Goal: Task Accomplishment & Management: Manage account settings

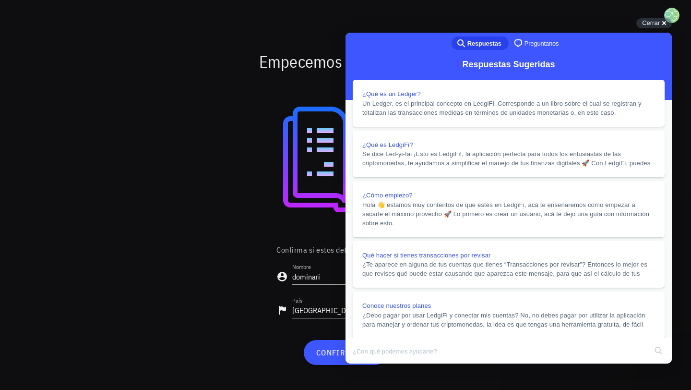
scroll to position [845, 0]
click at [363, 364] on button "Close" at bounding box center [354, 370] width 17 height 12
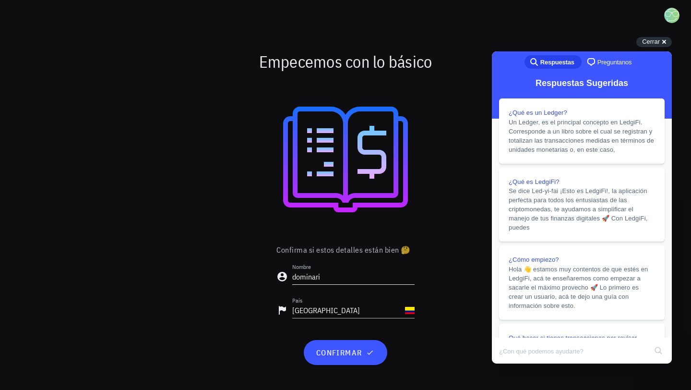
click at [336, 277] on input "dominari" at bounding box center [353, 276] width 122 height 15
drag, startPoint x: 336, startPoint y: 277, endPoint x: 294, endPoint y: 276, distance: 41.8
click at [294, 276] on input "dominari" at bounding box center [353, 276] width 122 height 15
type input "[PERSON_NAME]"
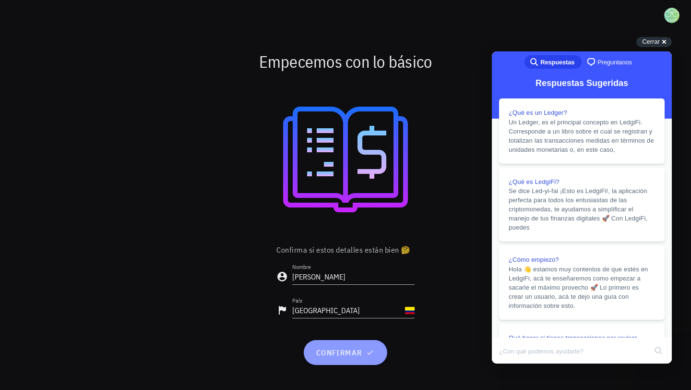
click at [330, 353] on span "confirmar" at bounding box center [345, 353] width 60 height 10
click at [0, 0] on div "Cerrar cross-small" at bounding box center [0, 0] width 0 height 0
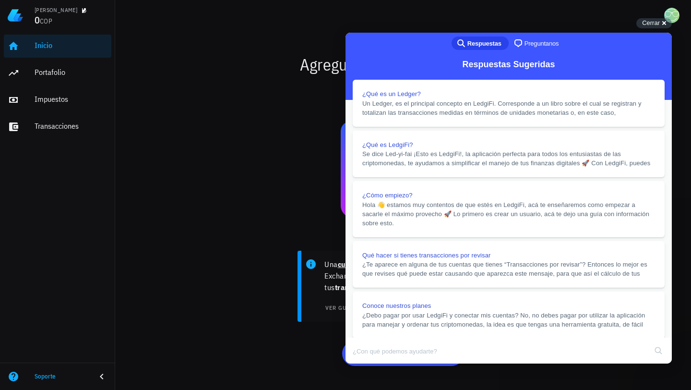
scroll to position [663, 0]
click at [363, 364] on button "Close" at bounding box center [354, 370] width 17 height 12
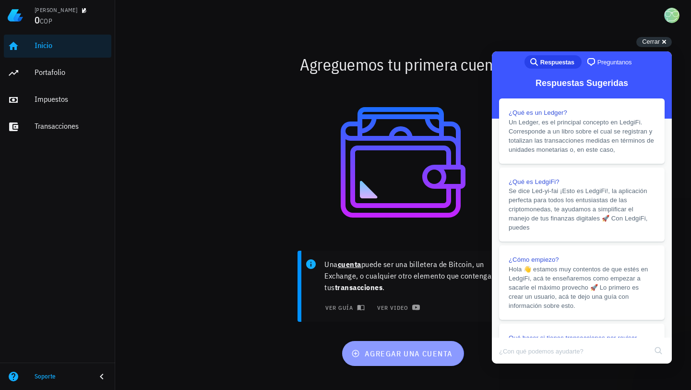
click at [409, 355] on span "agregar una cuenta" at bounding box center [402, 354] width 99 height 10
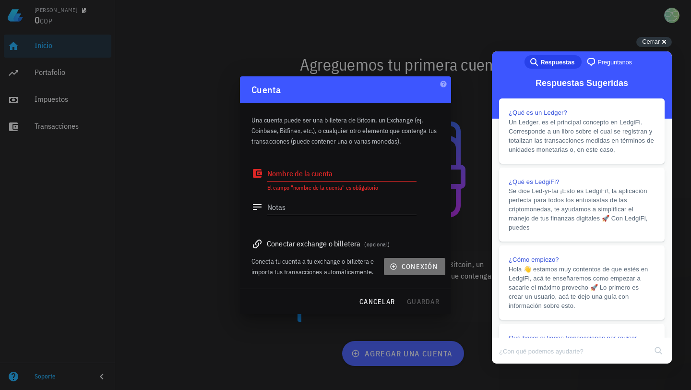
click at [395, 267] on icon "button" at bounding box center [394, 267] width 8 height 8
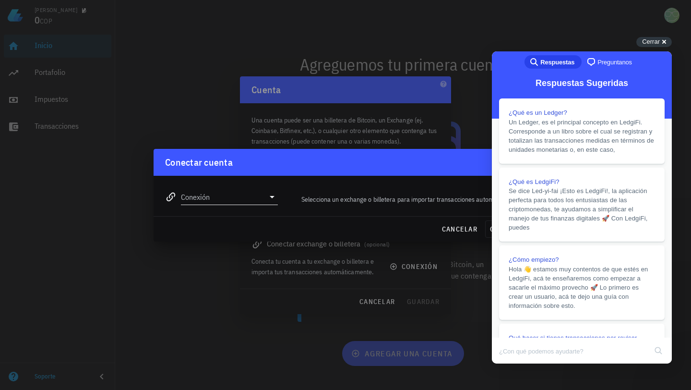
click at [273, 198] on icon at bounding box center [272, 197] width 12 height 12
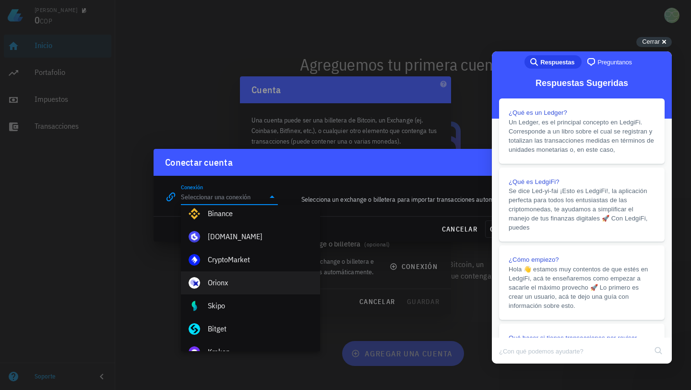
scroll to position [21, 0]
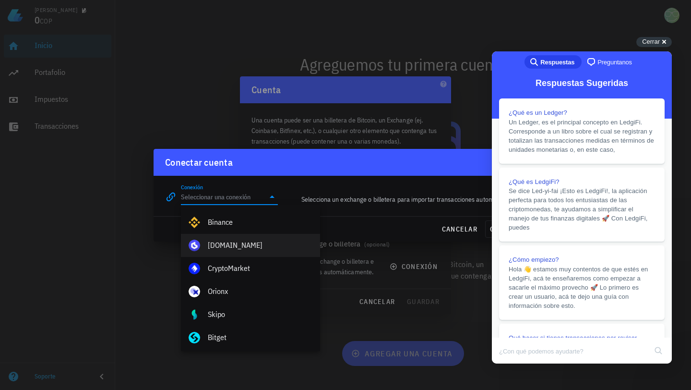
click at [269, 242] on div "[DOMAIN_NAME]" at bounding box center [260, 244] width 105 height 9
type input "[DOMAIN_NAME]"
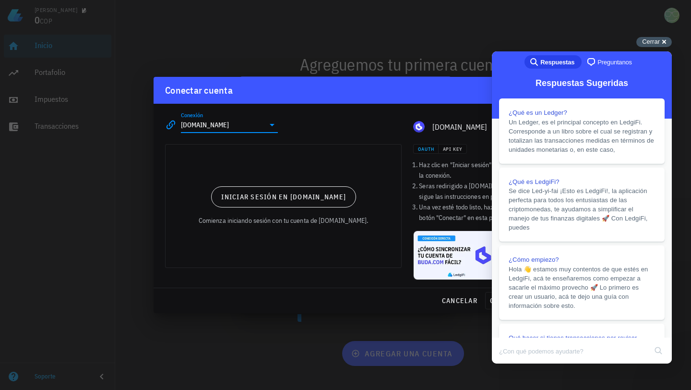
click at [655, 41] on span "Cerrar" at bounding box center [651, 41] width 18 height 7
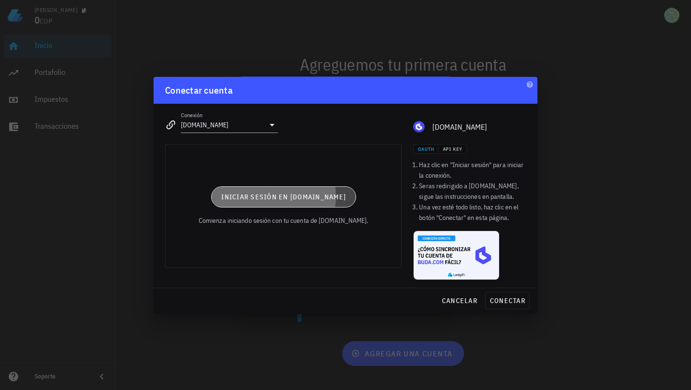
click at [323, 200] on span "Iniciar sesión en [DOMAIN_NAME]" at bounding box center [283, 196] width 125 height 9
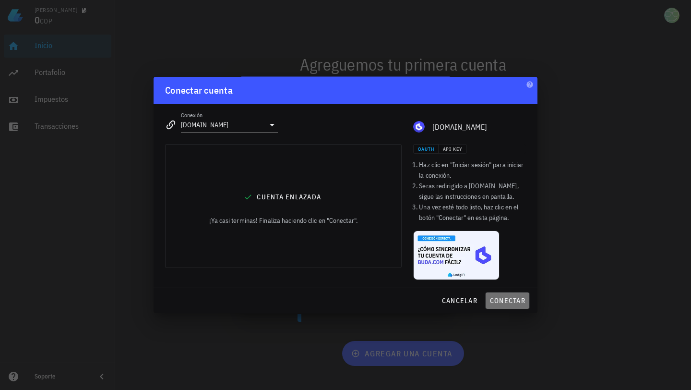
click at [505, 300] on span "conectar" at bounding box center [508, 300] width 36 height 9
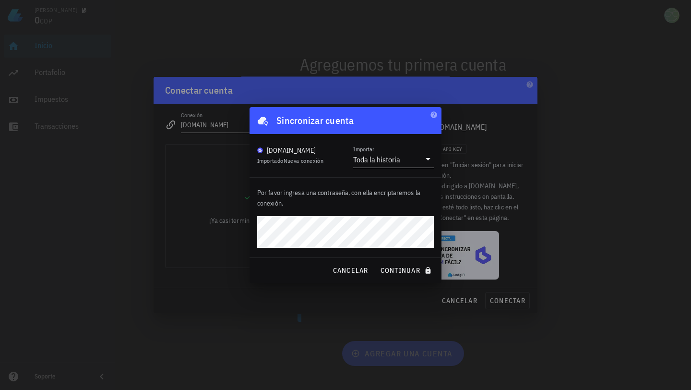
click at [384, 162] on div "Toda la historia" at bounding box center [376, 160] width 47 height 10
click at [384, 162] on div "Toda la historia" at bounding box center [393, 166] width 65 height 9
click at [402, 274] on span "continuar" at bounding box center [407, 270] width 54 height 9
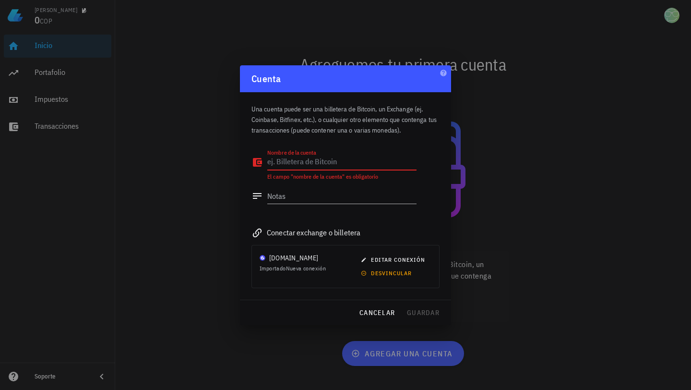
click at [313, 161] on textarea "Nombre de la cuenta" at bounding box center [341, 162] width 149 height 15
type textarea "[DEMOGRAPHIC_DATA]"
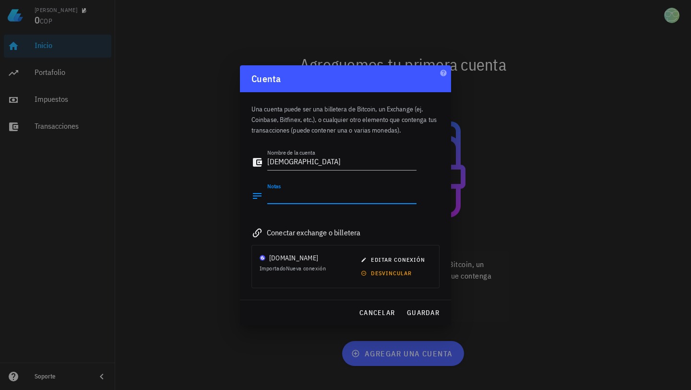
click at [316, 199] on textarea "Notas" at bounding box center [341, 195] width 149 height 15
click at [422, 313] on span "guardar" at bounding box center [423, 312] width 33 height 9
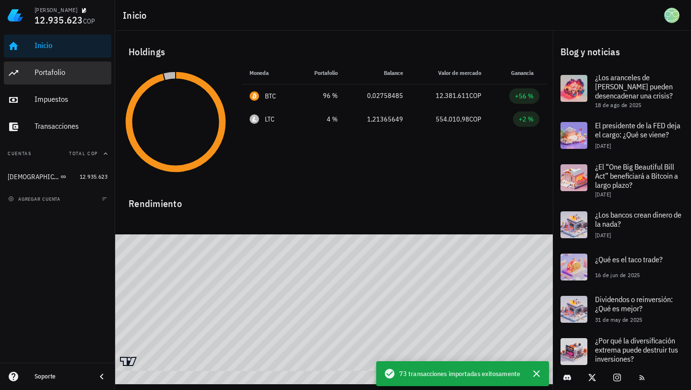
click at [58, 71] on div "Portafolio" at bounding box center [71, 72] width 73 height 9
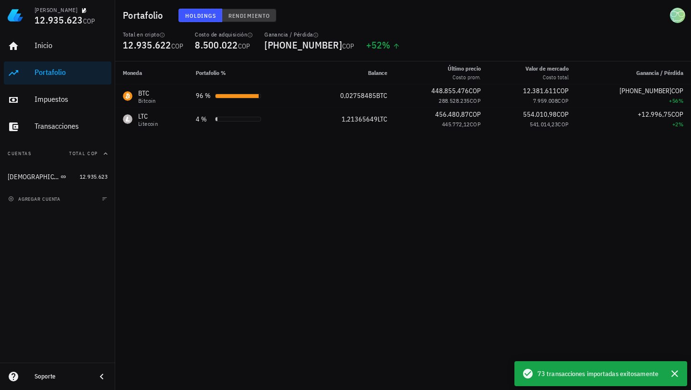
click at [256, 15] on span "Rendimiento" at bounding box center [249, 15] width 42 height 7
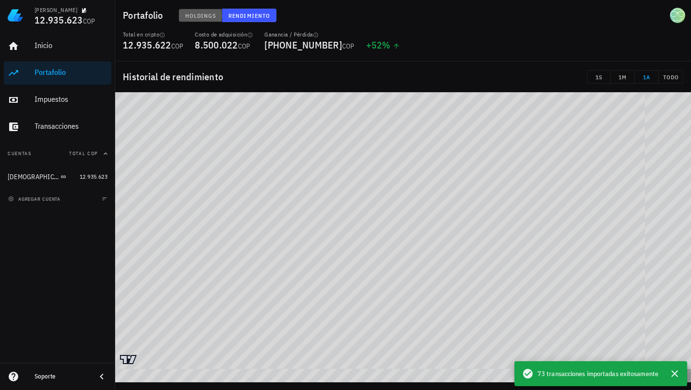
click at [204, 13] on span "Holdings" at bounding box center [201, 15] width 32 height 7
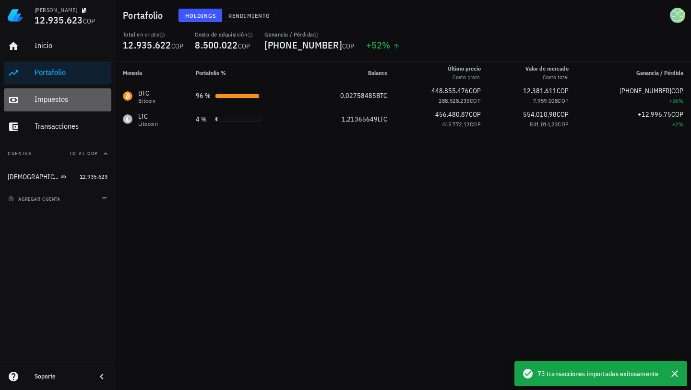
click at [61, 103] on div "Impuestos" at bounding box center [71, 99] width 73 height 9
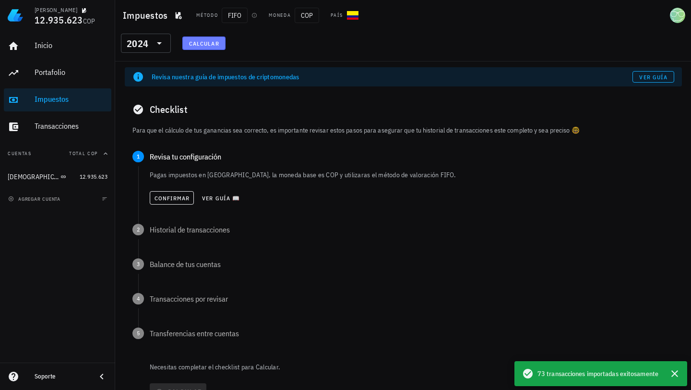
click at [211, 43] on span "Calcular" at bounding box center [204, 43] width 31 height 7
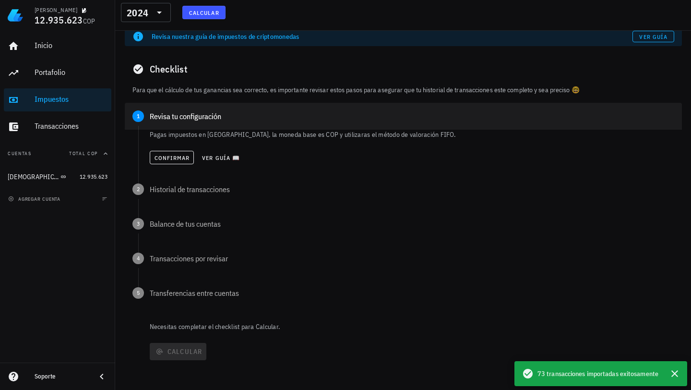
scroll to position [43, 0]
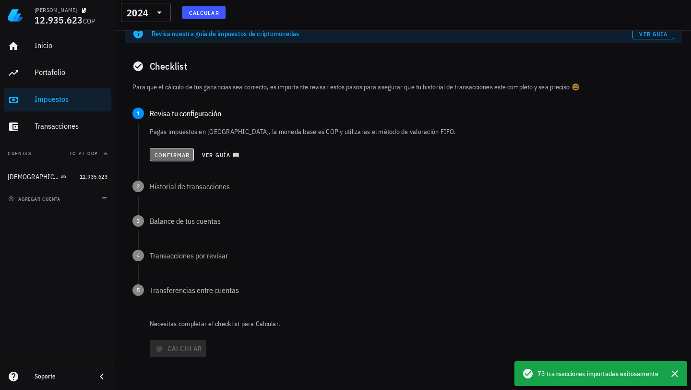
click at [180, 153] on span "Confirmar" at bounding box center [172, 154] width 36 height 7
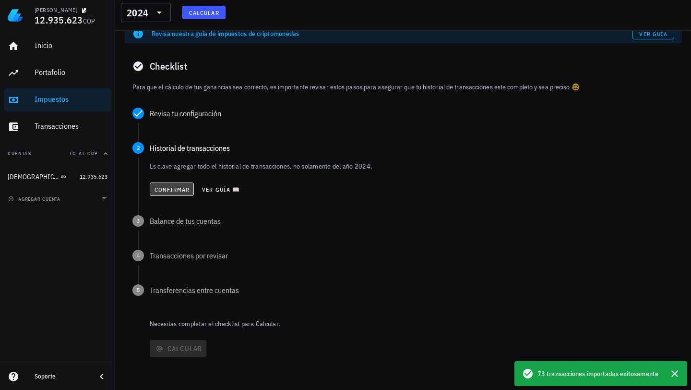
click at [173, 189] on span "Confirmar" at bounding box center [172, 189] width 36 height 7
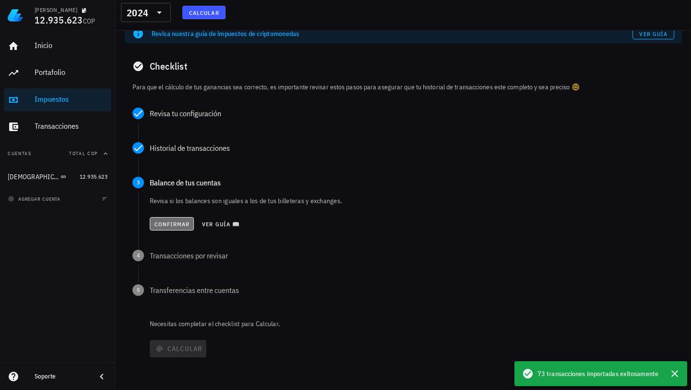
click at [169, 223] on span "Confirmar" at bounding box center [172, 223] width 36 height 7
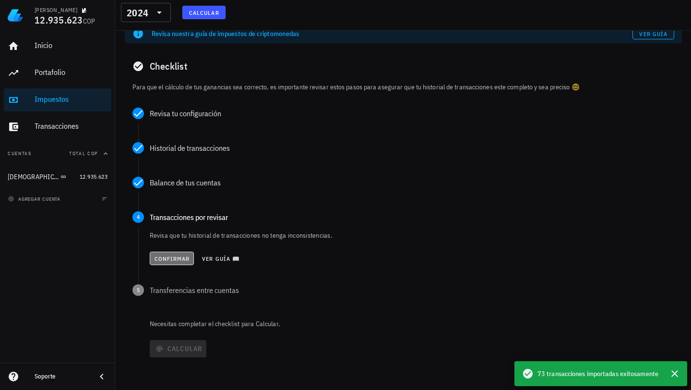
click at [168, 260] on span "Confirmar" at bounding box center [172, 258] width 36 height 7
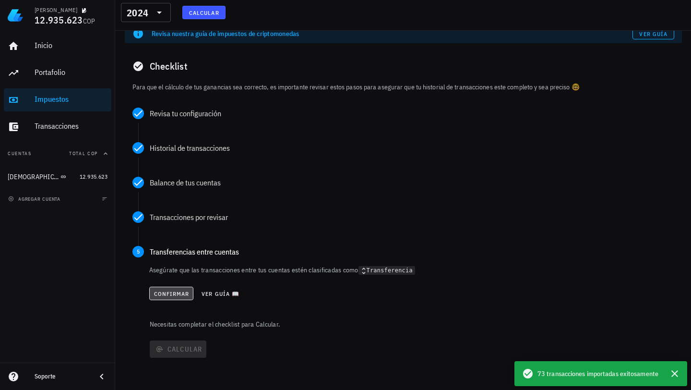
click at [172, 290] on span "Confirmar" at bounding box center [172, 293] width 36 height 7
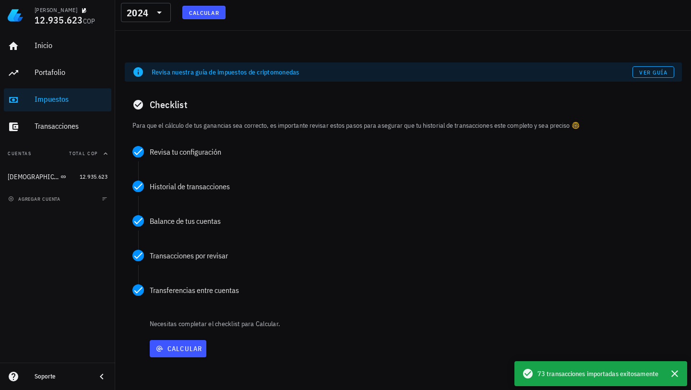
scroll to position [5, 0]
click at [176, 350] on span "Calcular" at bounding box center [178, 348] width 49 height 9
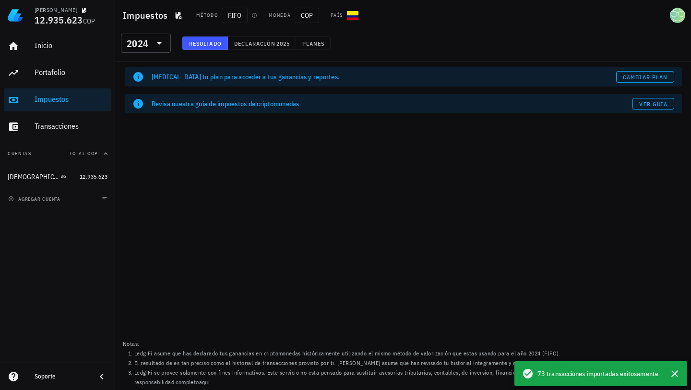
scroll to position [0, 0]
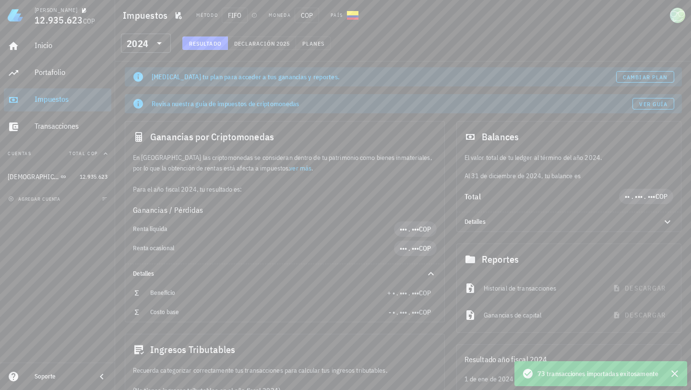
scroll to position [12, 0]
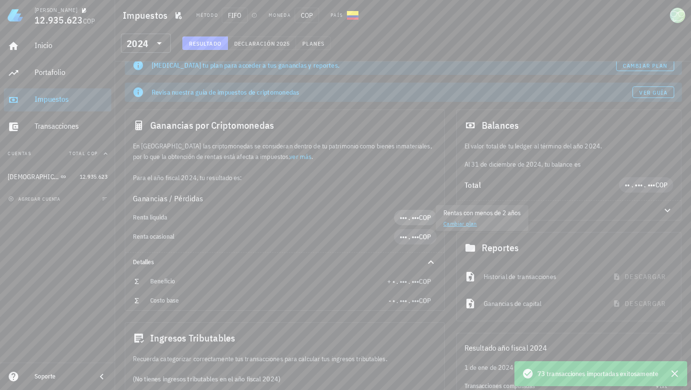
click at [410, 218] on span "••• . •••" at bounding box center [409, 217] width 19 height 9
click at [345, 218] on div "Renta liquida" at bounding box center [263, 218] width 261 height 8
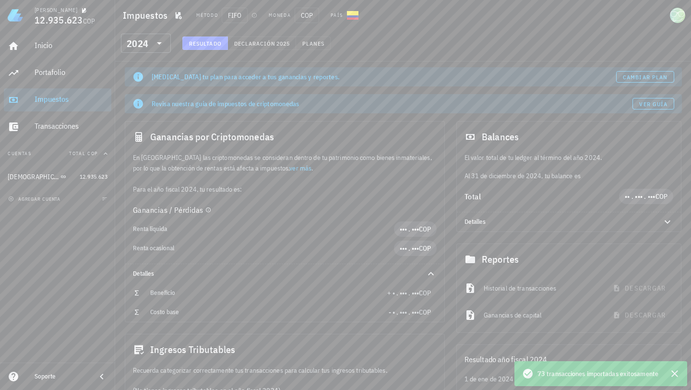
scroll to position [118, 0]
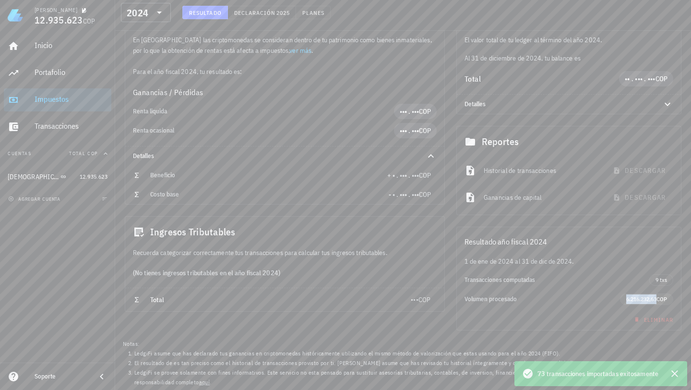
click at [648, 301] on span "6.216.232,63" at bounding box center [641, 298] width 30 height 7
click at [584, 305] on div "Volumen procesado" at bounding box center [543, 298] width 156 height 15
click at [665, 282] on span "9 txs" at bounding box center [662, 280] width 12 height 11
click at [413, 303] on span "•••" at bounding box center [415, 299] width 8 height 9
click at [347, 247] on div "Ingresos Tributables" at bounding box center [284, 231] width 319 height 31
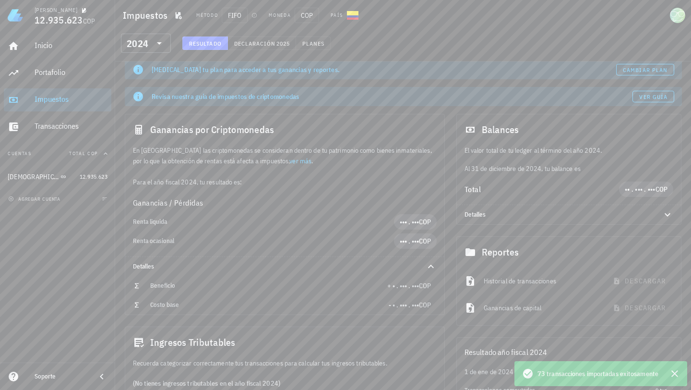
scroll to position [0, 0]
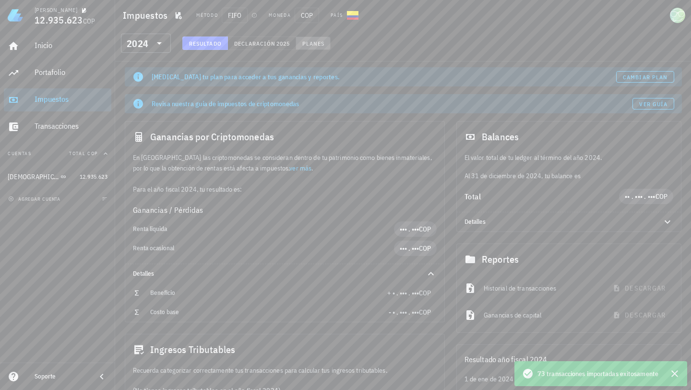
click at [314, 36] on button "Planes" at bounding box center [313, 42] width 35 height 13
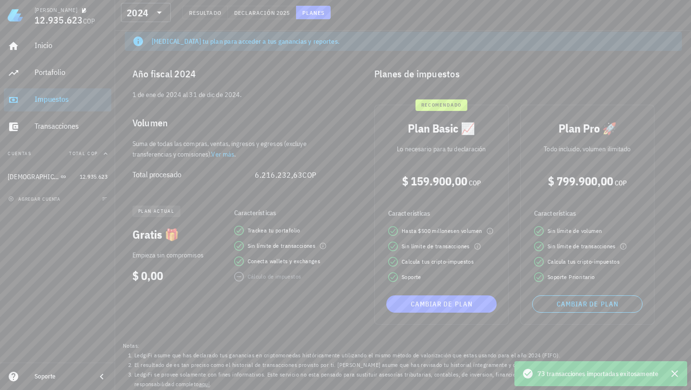
scroll to position [37, 0]
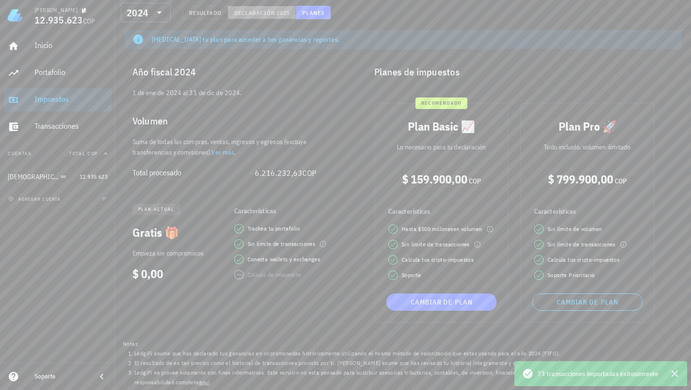
click at [279, 11] on span "2025" at bounding box center [283, 12] width 14 height 7
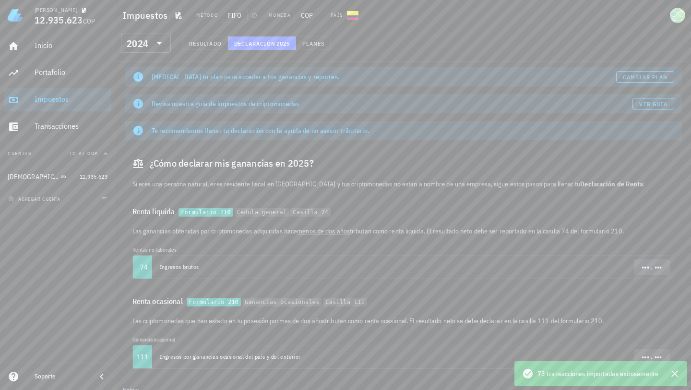
click at [254, 106] on div "Revisa nuestra guía de impuestos de criptomonedas" at bounding box center [392, 104] width 481 height 10
click at [650, 104] on span "Ver guía" at bounding box center [653, 103] width 29 height 7
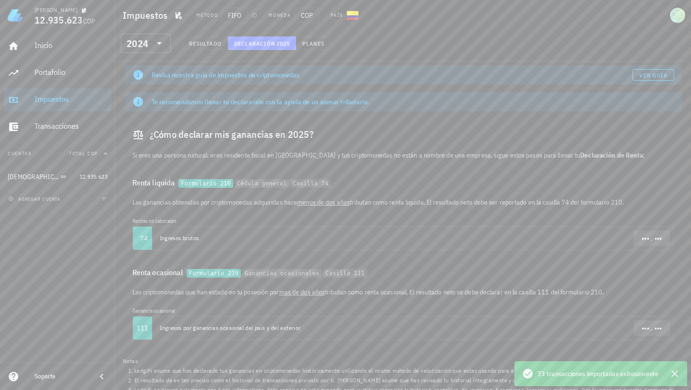
scroll to position [46, 0]
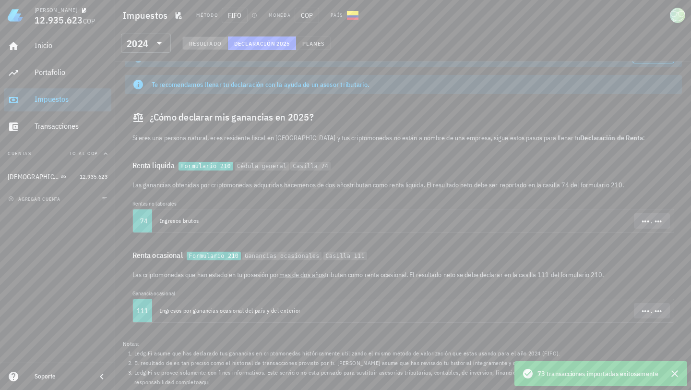
click at [209, 44] on span "Resultado" at bounding box center [205, 43] width 33 height 7
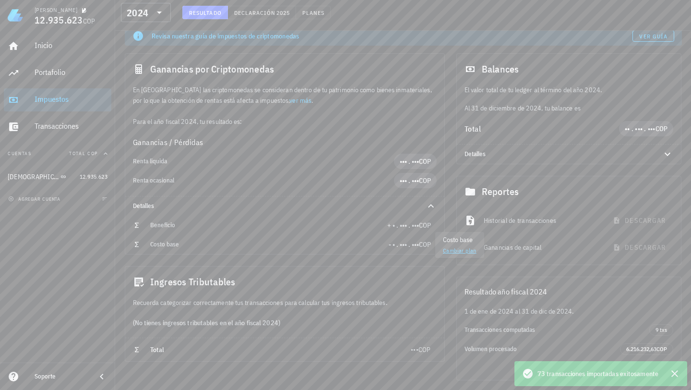
scroll to position [118, 0]
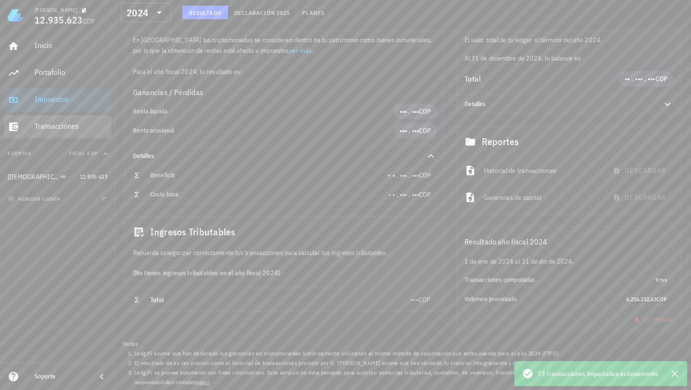
click at [76, 129] on div "Transacciones" at bounding box center [71, 125] width 73 height 9
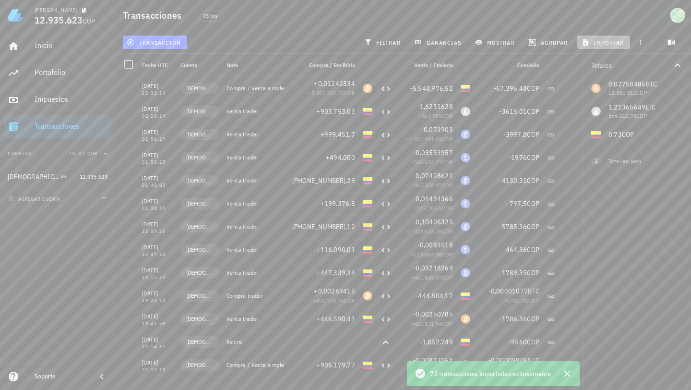
click at [603, 43] on span "importar" at bounding box center [604, 42] width 41 height 8
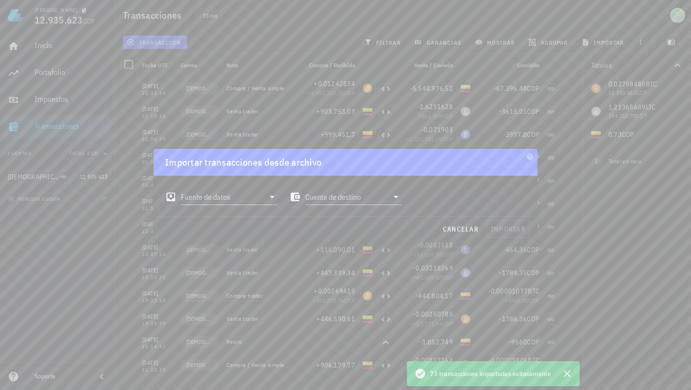
click at [527, 249] on div at bounding box center [345, 195] width 691 height 390
click at [470, 227] on span "cancelar" at bounding box center [461, 229] width 36 height 9
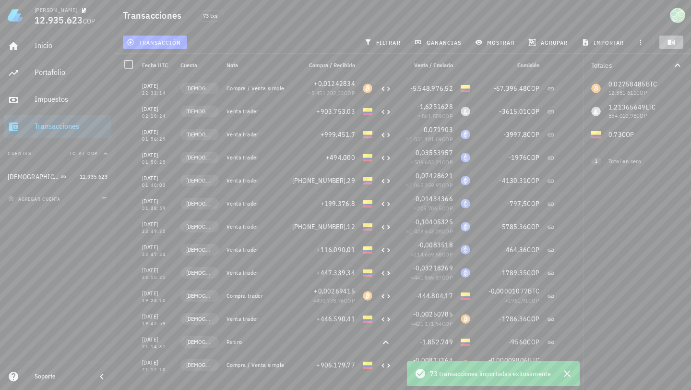
click at [675, 44] on icon "button" at bounding box center [671, 42] width 7 height 5
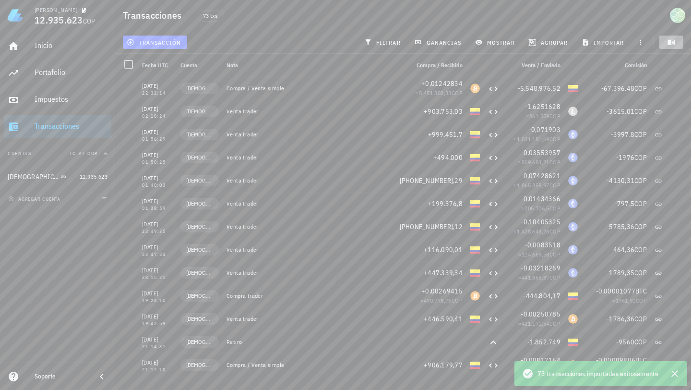
click at [674, 44] on icon "button" at bounding box center [671, 42] width 7 height 5
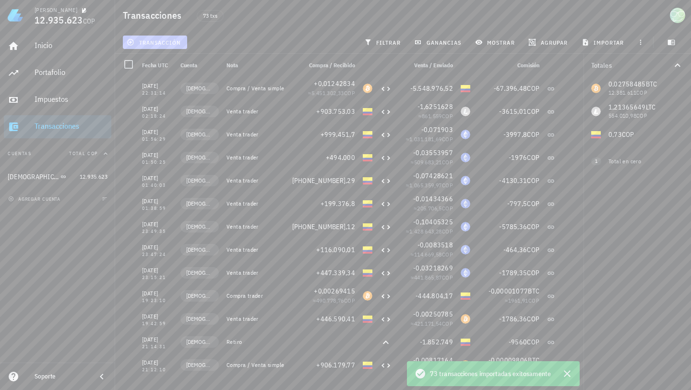
click at [177, 41] on span "transacción" at bounding box center [155, 42] width 52 height 8
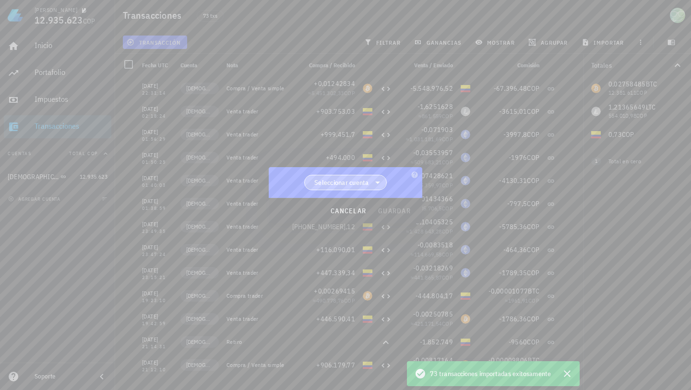
click at [350, 187] on span "Seleccionar cuenta" at bounding box center [346, 182] width 70 height 14
click at [403, 143] on div at bounding box center [345, 195] width 691 height 390
click at [314, 132] on div at bounding box center [345, 195] width 691 height 390
click at [338, 213] on span "cancelar" at bounding box center [348, 210] width 36 height 9
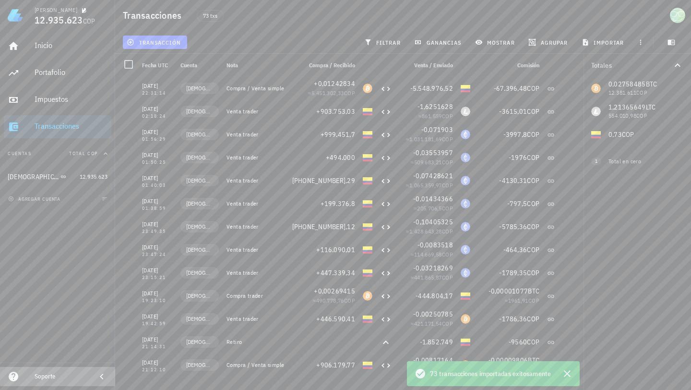
click at [37, 377] on div "Soporte" at bounding box center [62, 377] width 54 height 8
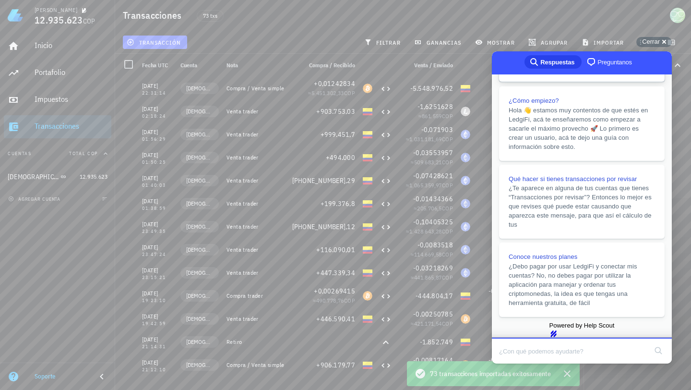
scroll to position [203, 0]
click at [609, 65] on span "Preguntanos" at bounding box center [615, 63] width 35 height 10
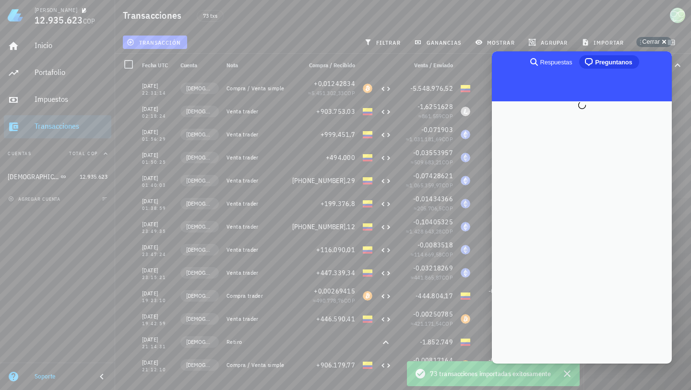
scroll to position [0, 0]
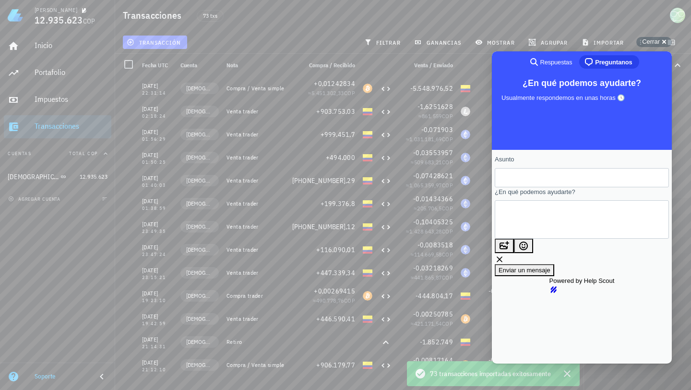
click at [566, 178] on input "Asunto" at bounding box center [582, 177] width 159 height 17
click at [557, 56] on div "search-medium Respuestas" at bounding box center [551, 62] width 44 height 12
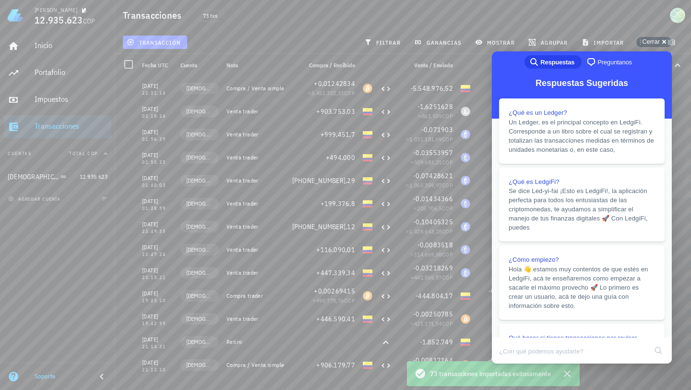
click at [98, 242] on div "Inicio [GEOGRAPHIC_DATA] Impuestos [GEOGRAPHIC_DATA] Cuentas Total [DEMOGRAPHIC…" at bounding box center [57, 197] width 115 height 332
click at [83, 19] on span "COP" at bounding box center [89, 21] width 12 height 9
click at [644, 23] on div "Transacciones 73 txs" at bounding box center [403, 15] width 576 height 31
click at [677, 67] on icon "button" at bounding box center [678, 66] width 12 height 12
click at [568, 373] on icon "button" at bounding box center [568, 374] width 12 height 12
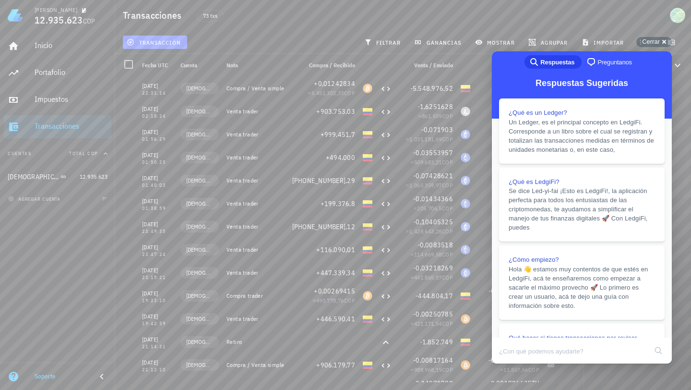
click at [385, 22] on div "73 txs" at bounding box center [321, 15] width 260 height 24
click at [677, 66] on icon "button" at bounding box center [678, 65] width 6 height 3
click at [676, 64] on icon "button" at bounding box center [678, 66] width 12 height 12
click at [55, 48] on div "Inicio" at bounding box center [71, 45] width 73 height 9
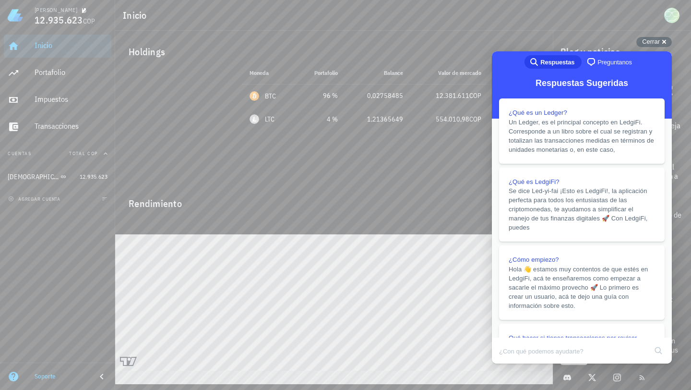
click at [505, 64] on div "search-medium Respuestas chat-square Preguntanos" at bounding box center [582, 62] width 180 height 23
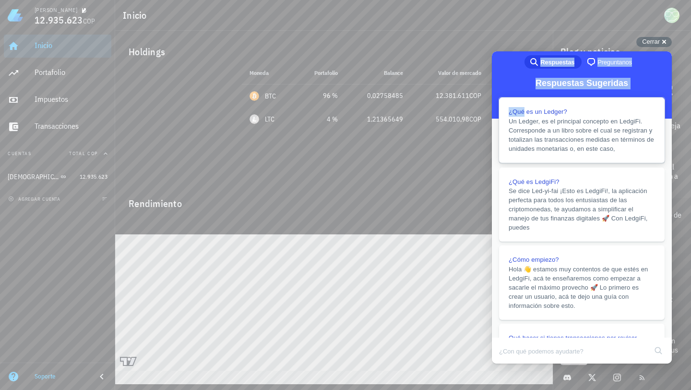
drag, startPoint x: 506, startPoint y: 67, endPoint x: 525, endPoint y: 113, distance: 49.7
click at [525, 113] on div "search-medium Respuestas chat-square Preguntanos Respuestas Sugeridas ¿Qué es u…" at bounding box center [582, 194] width 180 height 286
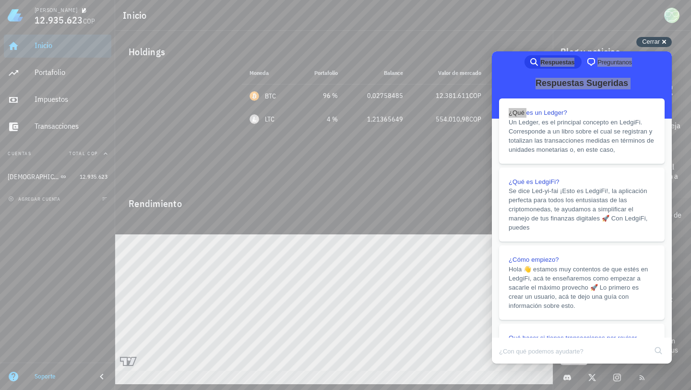
click at [662, 44] on div "Cerrar cross-small" at bounding box center [655, 42] width 36 height 10
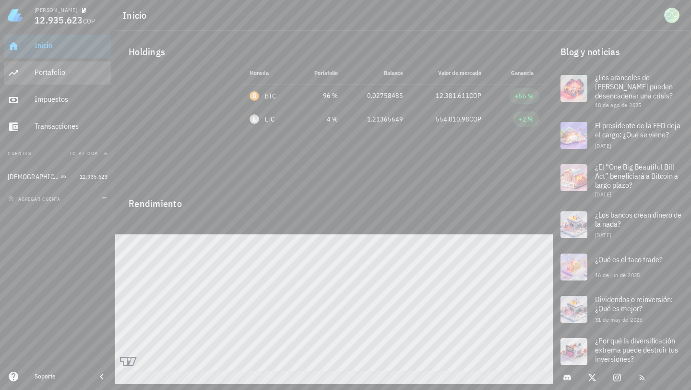
click at [48, 69] on div "Portafolio" at bounding box center [71, 72] width 73 height 9
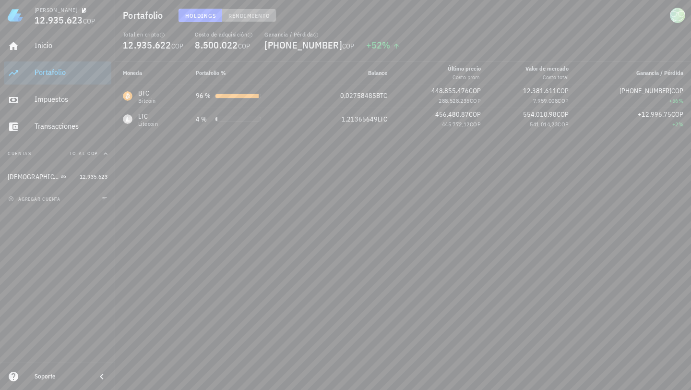
click at [248, 20] on button "Rendimiento" at bounding box center [249, 15] width 54 height 13
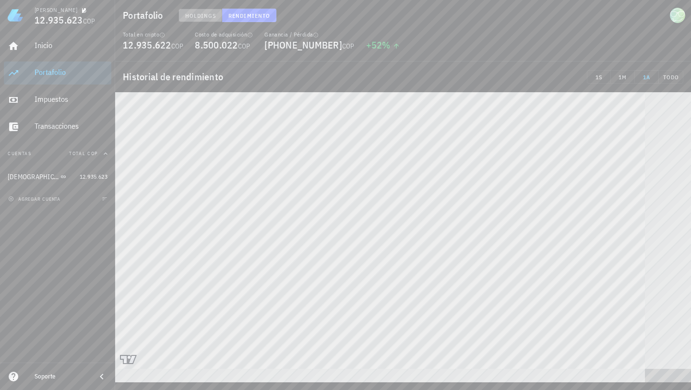
click at [211, 17] on span "Holdings" at bounding box center [201, 15] width 32 height 7
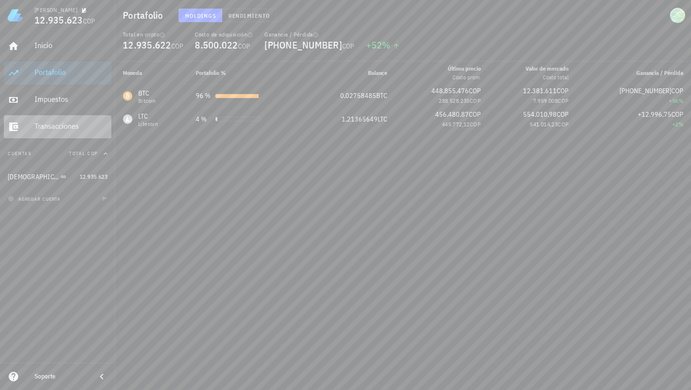
click at [57, 132] on div "Transacciones" at bounding box center [71, 127] width 73 height 22
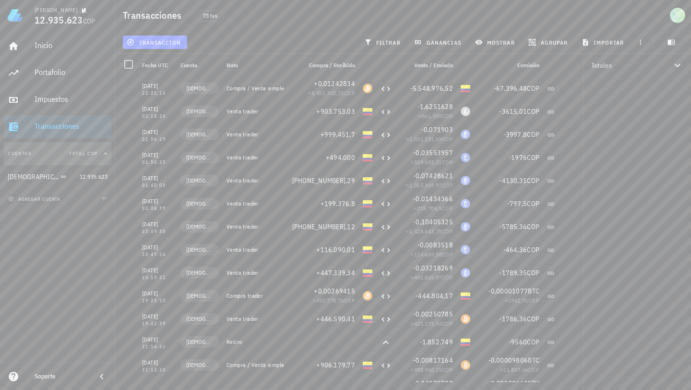
click at [65, 155] on button "Cuentas Total COP" at bounding box center [58, 153] width 108 height 23
click at [65, 154] on button "Cuentas" at bounding box center [58, 153] width 108 height 23
click at [54, 199] on span "agregar cuenta" at bounding box center [35, 199] width 50 height 6
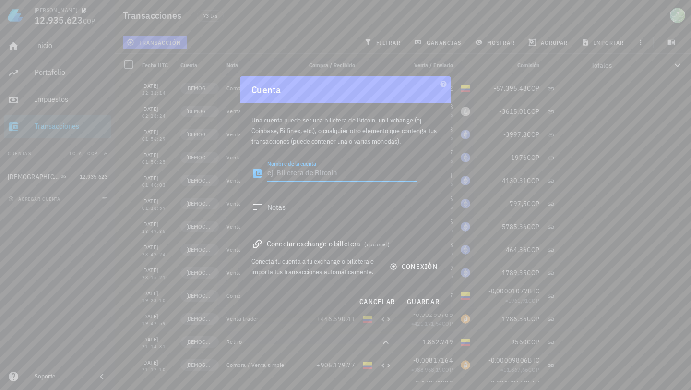
click at [339, 246] on div "Conectar exchange o billetera (opcional)" at bounding box center [346, 243] width 188 height 13
click at [401, 264] on span "conexión" at bounding box center [415, 266] width 46 height 9
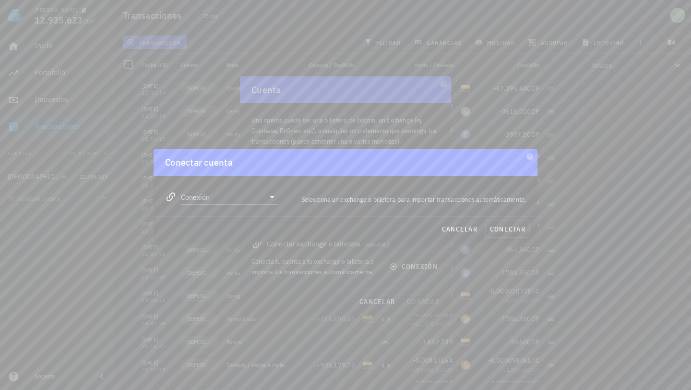
click at [265, 198] on div at bounding box center [270, 197] width 13 height 12
click at [568, 120] on div at bounding box center [345, 195] width 691 height 390
click at [466, 234] on button "cancelar" at bounding box center [460, 228] width 44 height 17
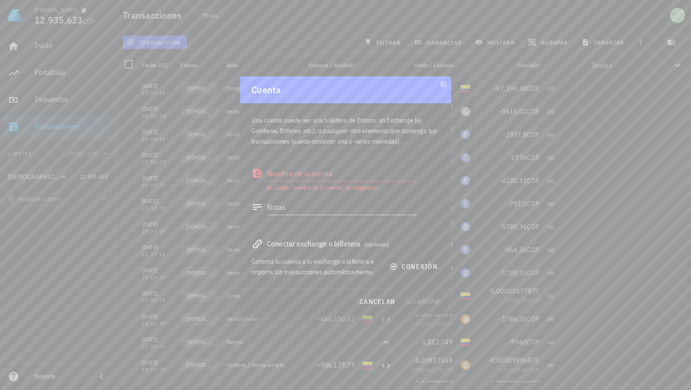
click at [279, 46] on div at bounding box center [345, 195] width 691 height 390
click at [432, 271] on button "conexión" at bounding box center [414, 266] width 61 height 17
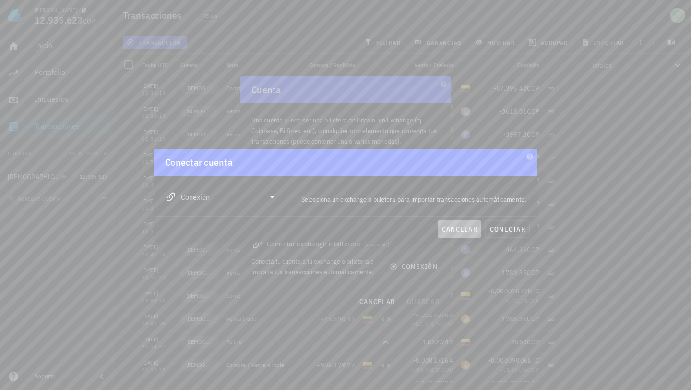
click at [457, 228] on span "cancelar" at bounding box center [460, 229] width 36 height 9
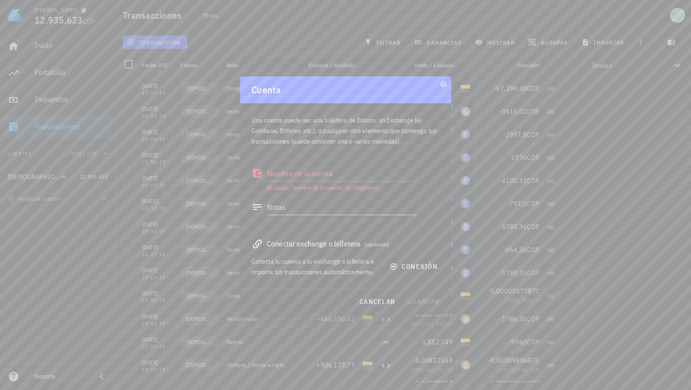
click at [56, 45] on div at bounding box center [345, 195] width 691 height 390
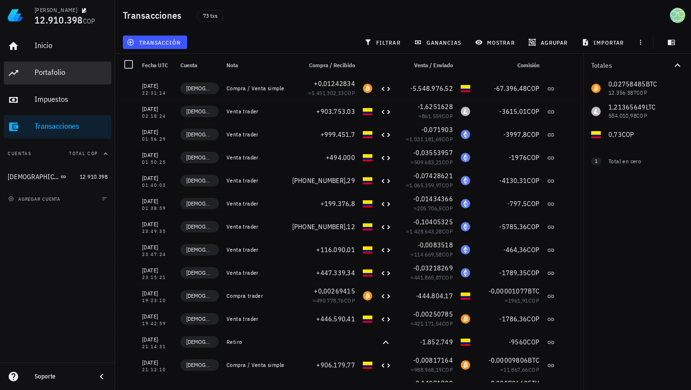
click at [72, 76] on div "Portafolio" at bounding box center [71, 72] width 73 height 9
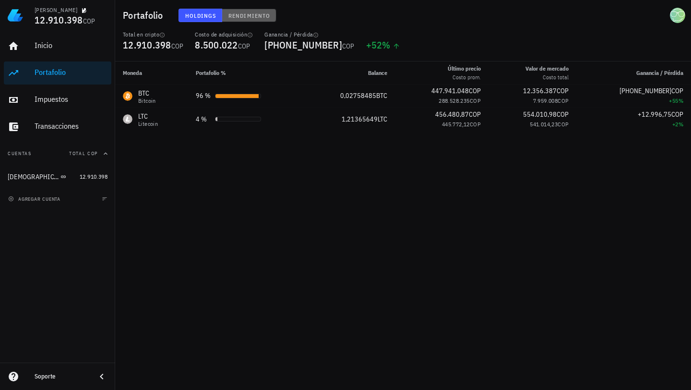
click at [264, 18] on span "Rendimiento" at bounding box center [249, 15] width 42 height 7
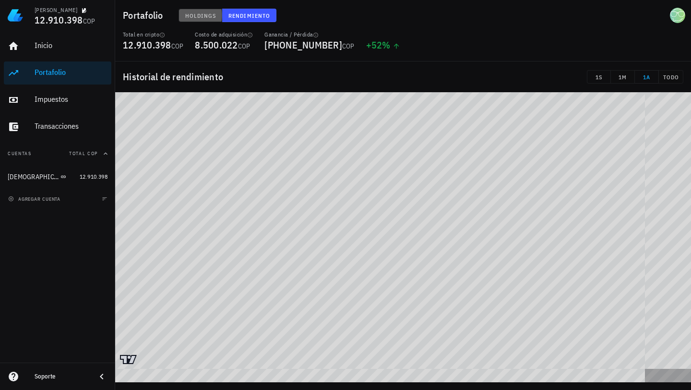
click at [206, 16] on span "Holdings" at bounding box center [201, 15] width 32 height 7
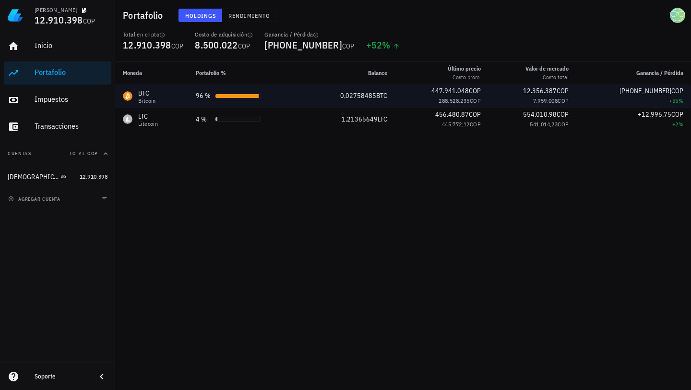
click at [159, 98] on div "BTC Bitcoin" at bounding box center [152, 95] width 58 height 15
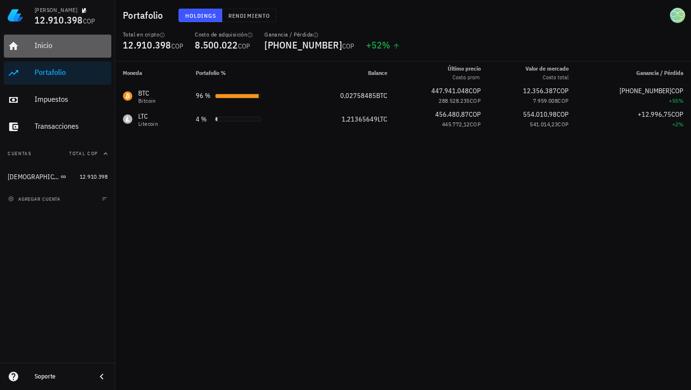
click at [62, 38] on div "Inicio" at bounding box center [71, 46] width 73 height 22
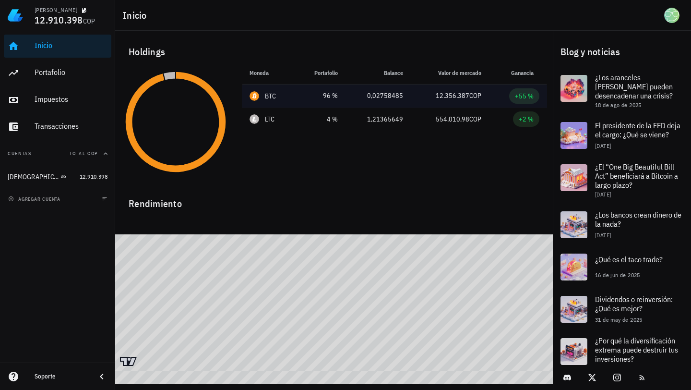
click at [423, 101] on td "12.356.387 COP" at bounding box center [450, 95] width 78 height 23
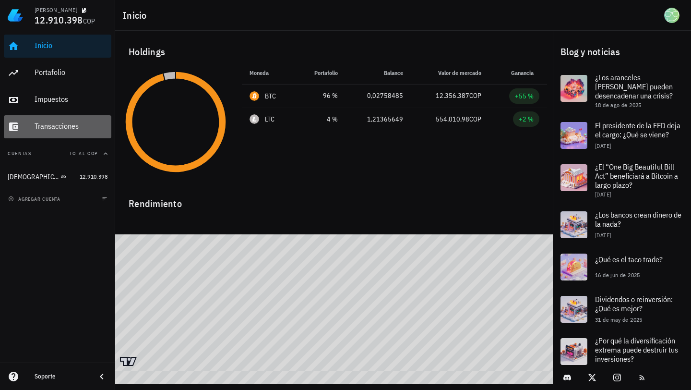
click at [74, 125] on div "Transacciones" at bounding box center [71, 125] width 73 height 9
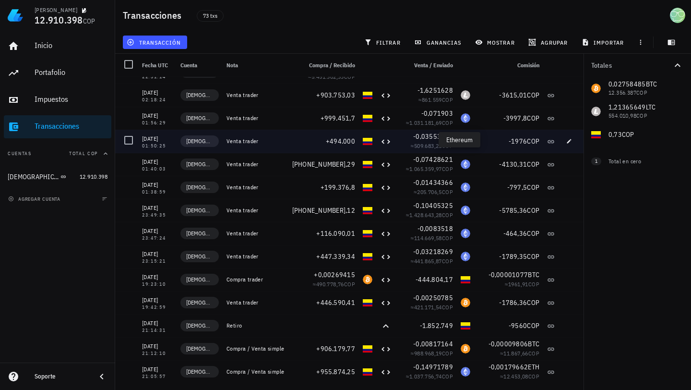
scroll to position [17, 0]
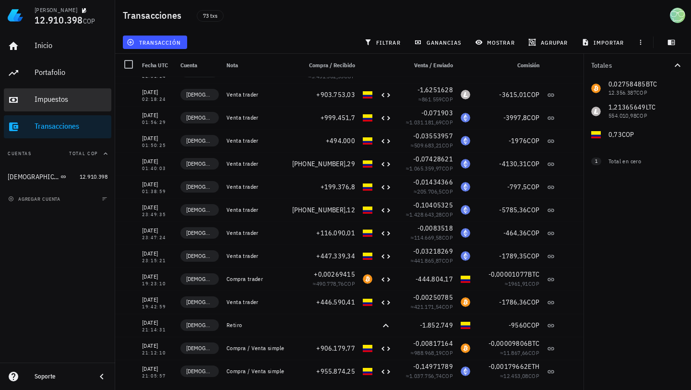
click at [69, 97] on div "Impuestos" at bounding box center [71, 99] width 73 height 9
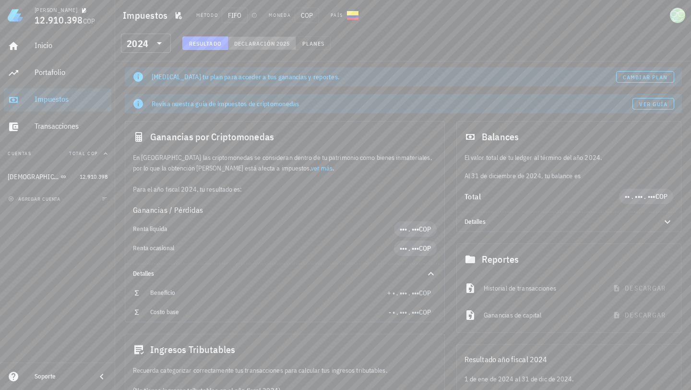
click at [273, 48] on button "Declaración 2025" at bounding box center [262, 42] width 68 height 13
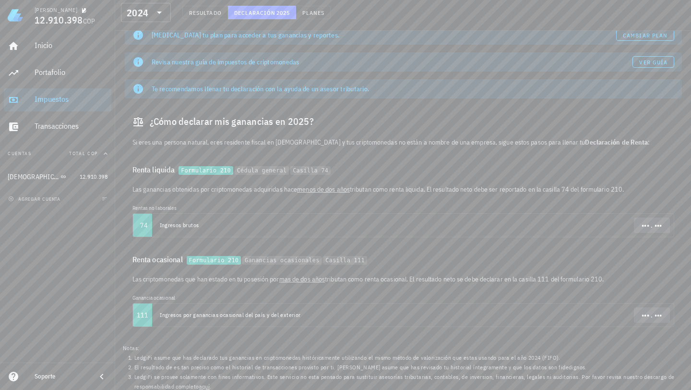
scroll to position [46, 0]
